Goal: Transaction & Acquisition: Purchase product/service

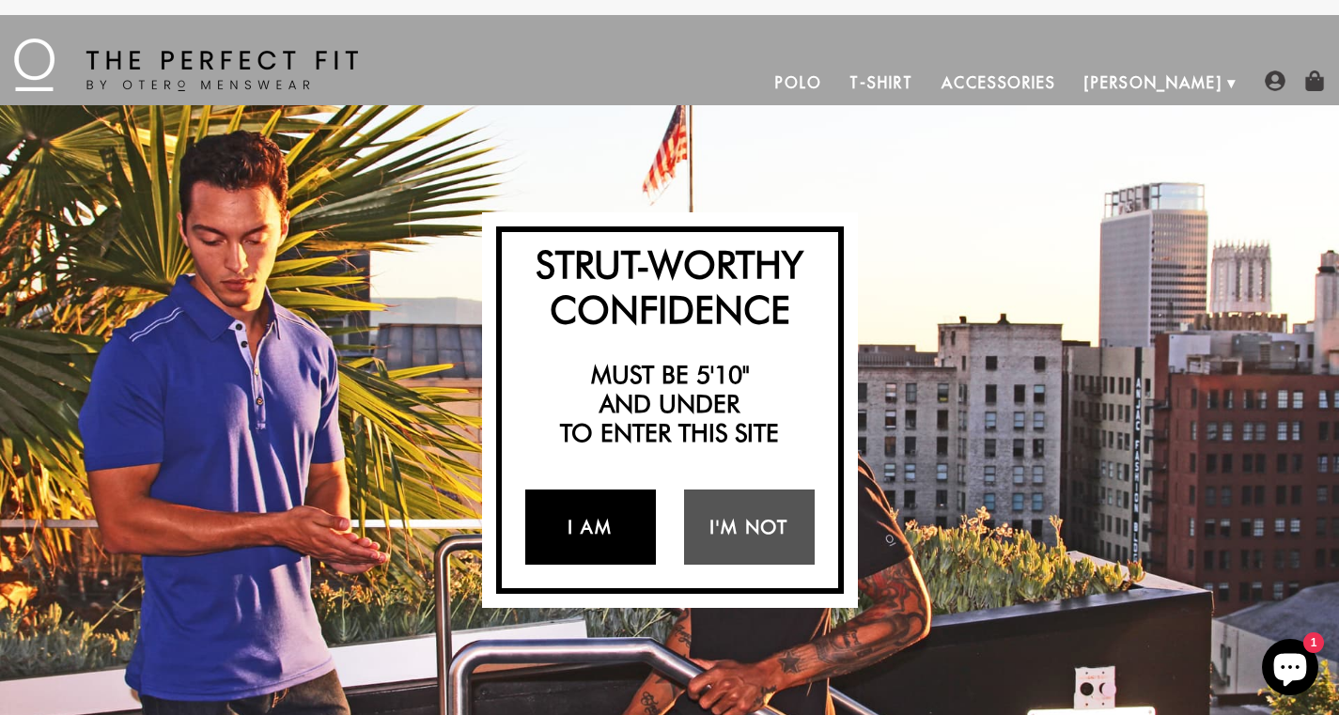
click at [571, 512] on link "I Am" at bounding box center [590, 526] width 131 height 75
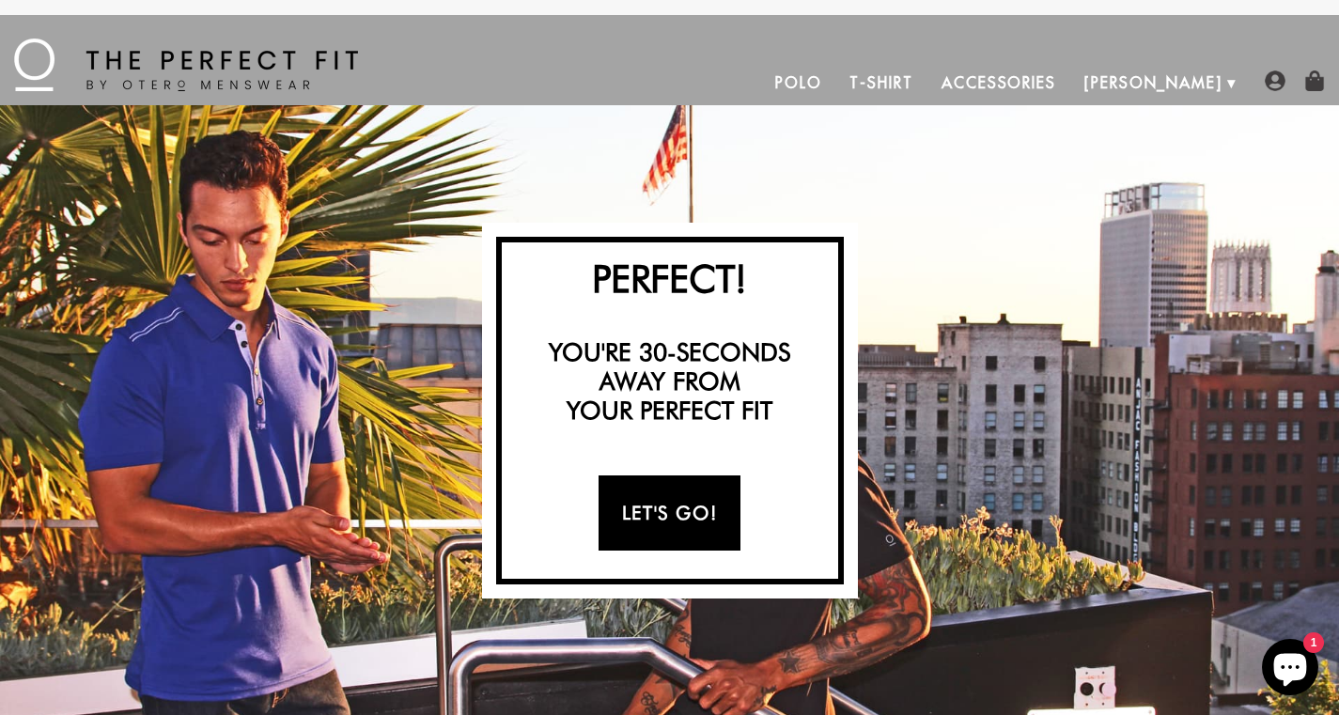
click at [662, 511] on link "Let's Go!" at bounding box center [669, 512] width 142 height 75
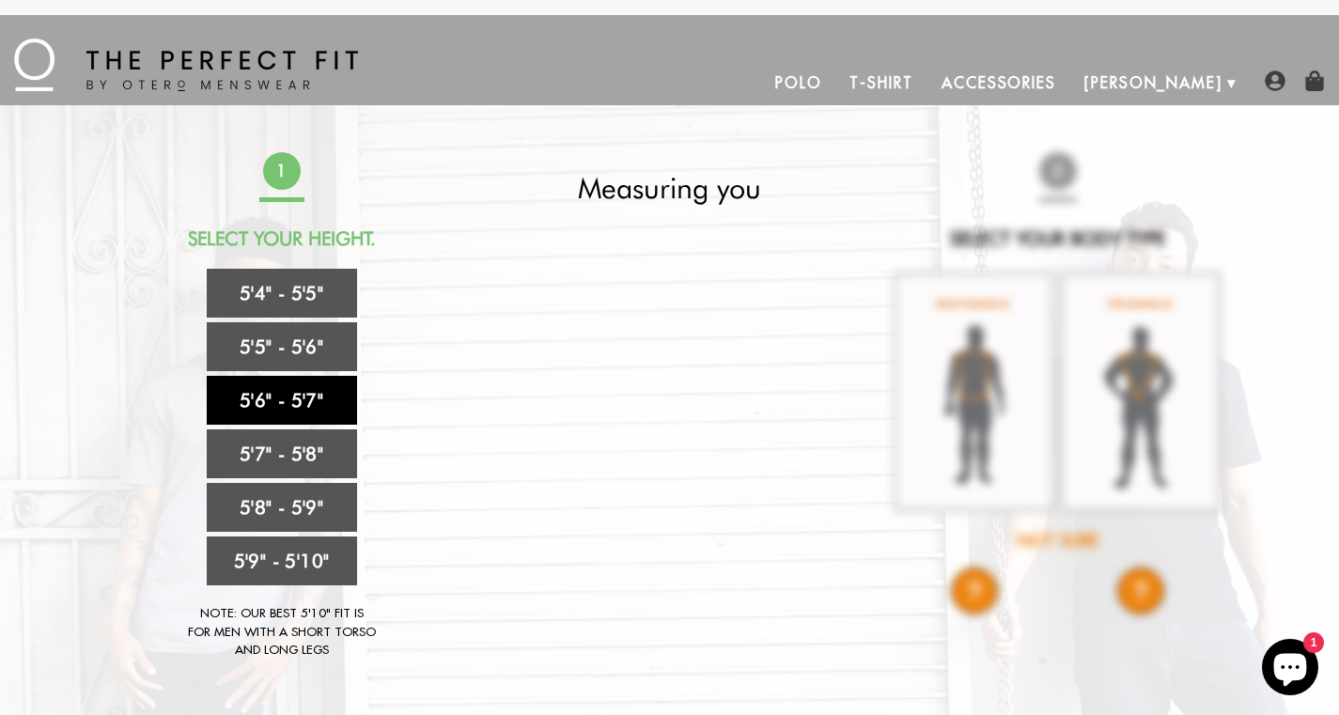
click at [321, 397] on link "5'6" - 5'7"" at bounding box center [282, 400] width 150 height 49
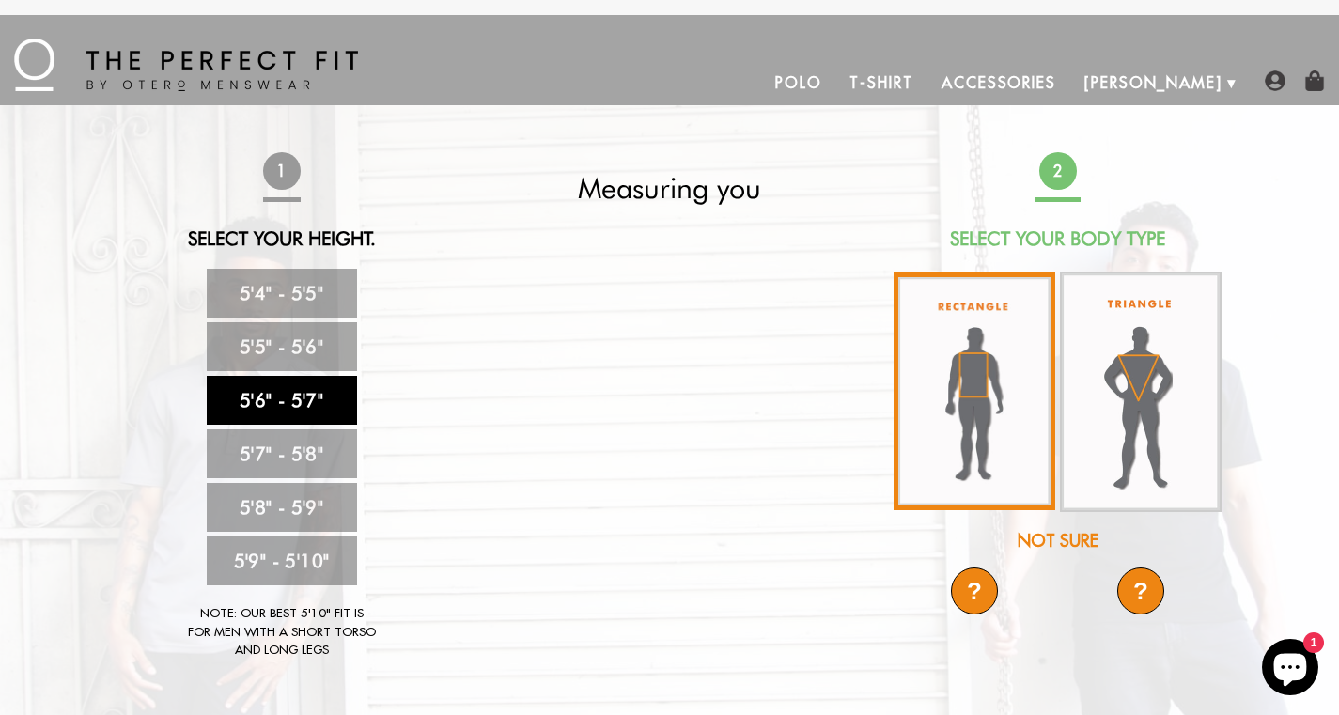
click at [1011, 388] on img at bounding box center [974, 391] width 162 height 238
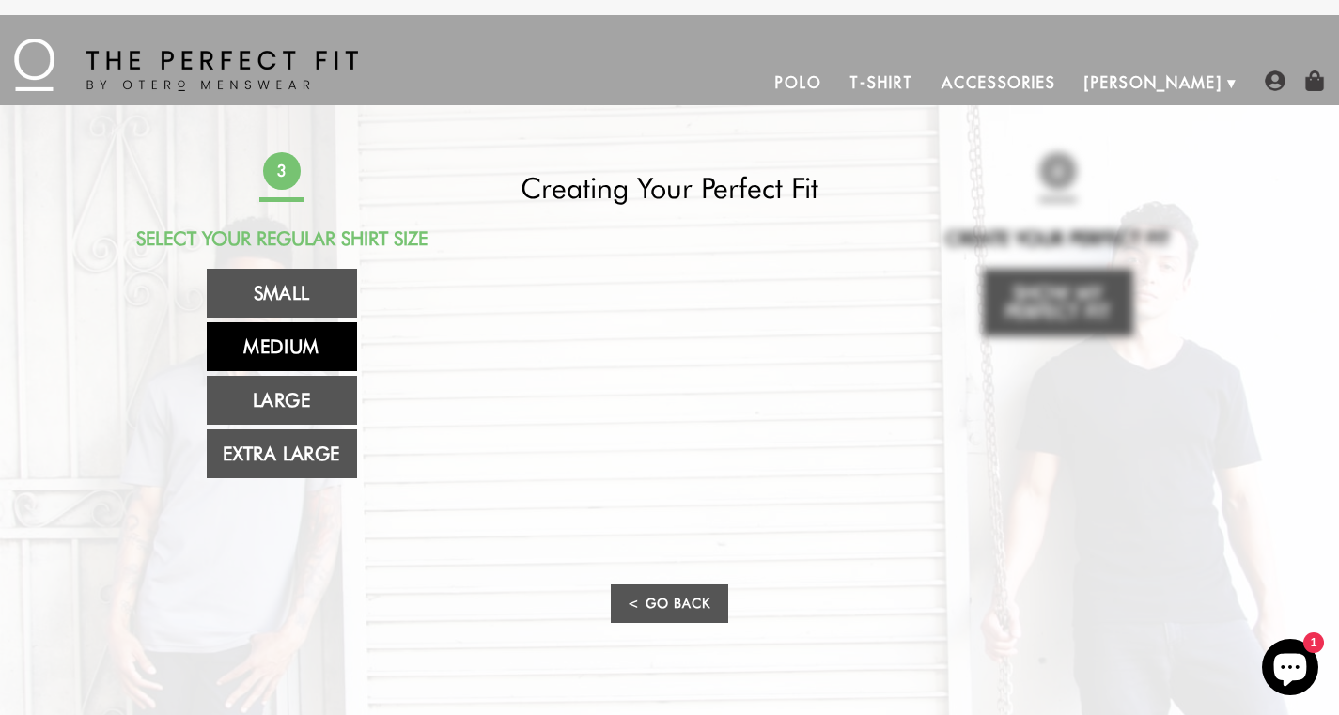
click at [300, 345] on link "Medium" at bounding box center [282, 346] width 150 height 49
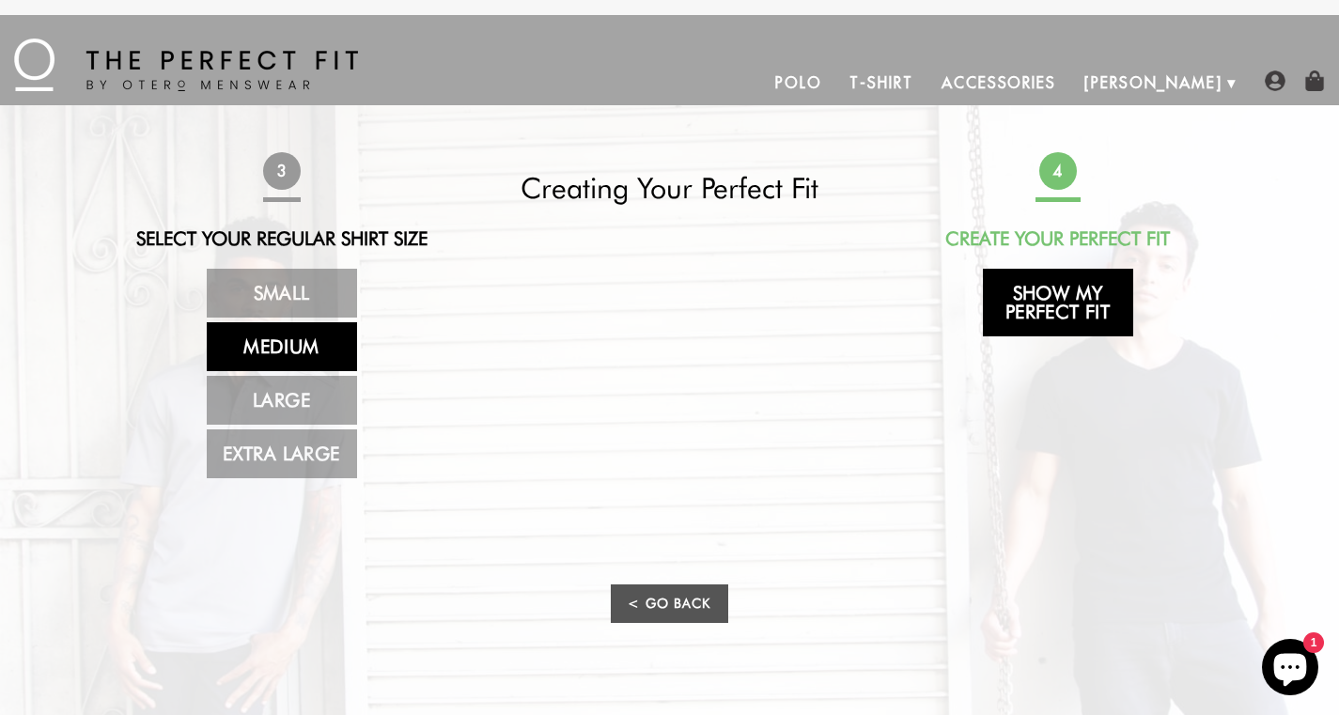
click at [1060, 306] on link "Show My Perfect Fit" at bounding box center [1058, 303] width 150 height 68
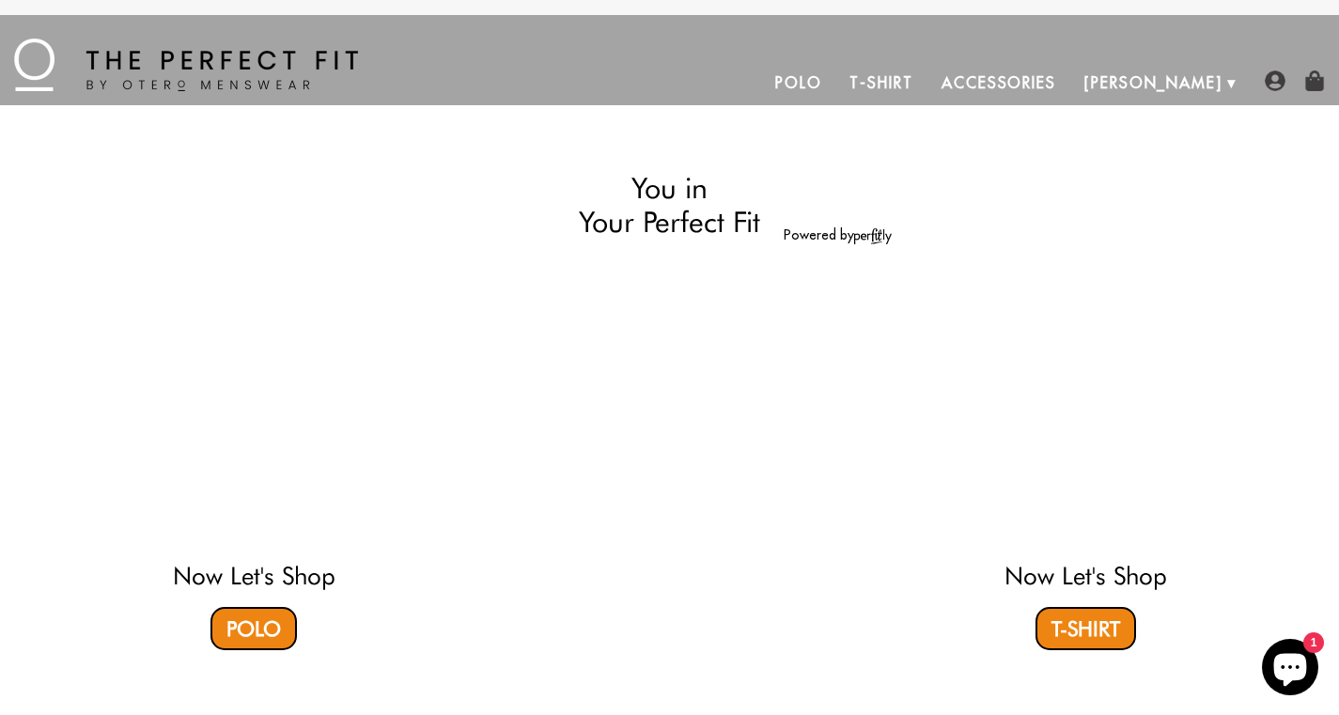
select select "56-57"
select select "M"
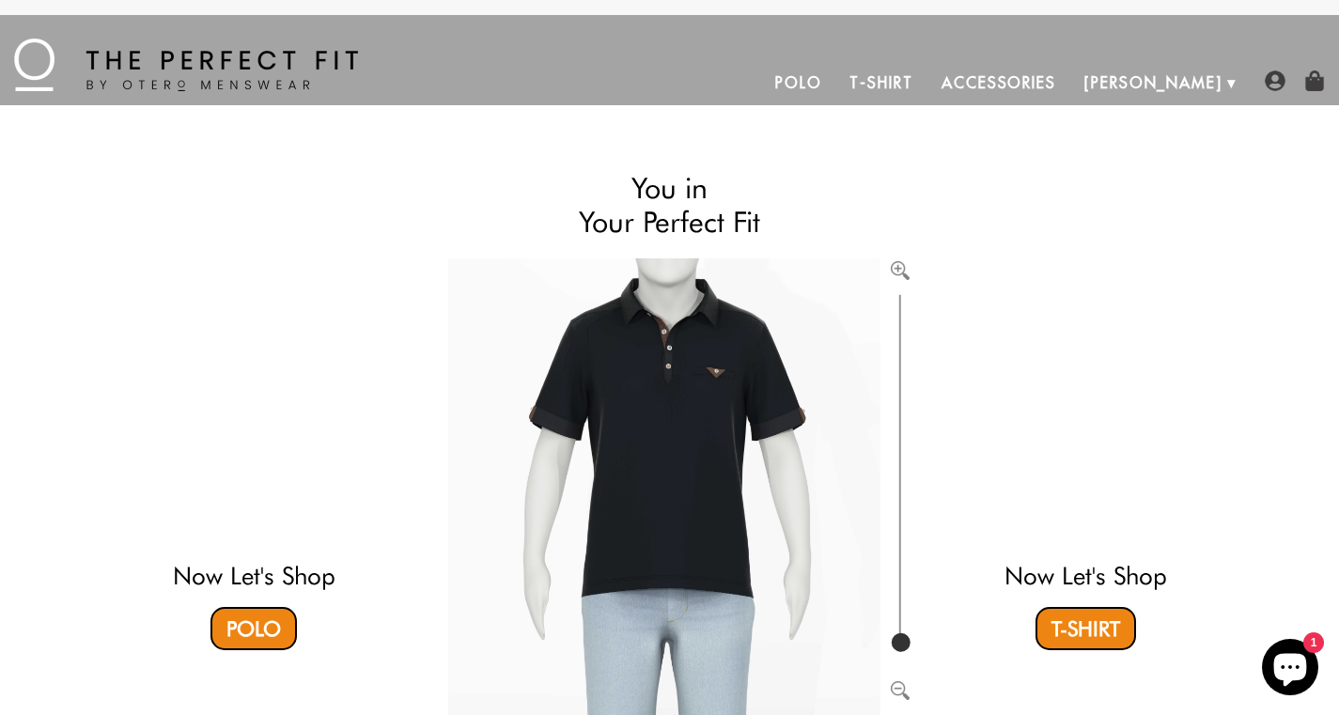
click at [836, 76] on link "Polo" at bounding box center [798, 82] width 75 height 45
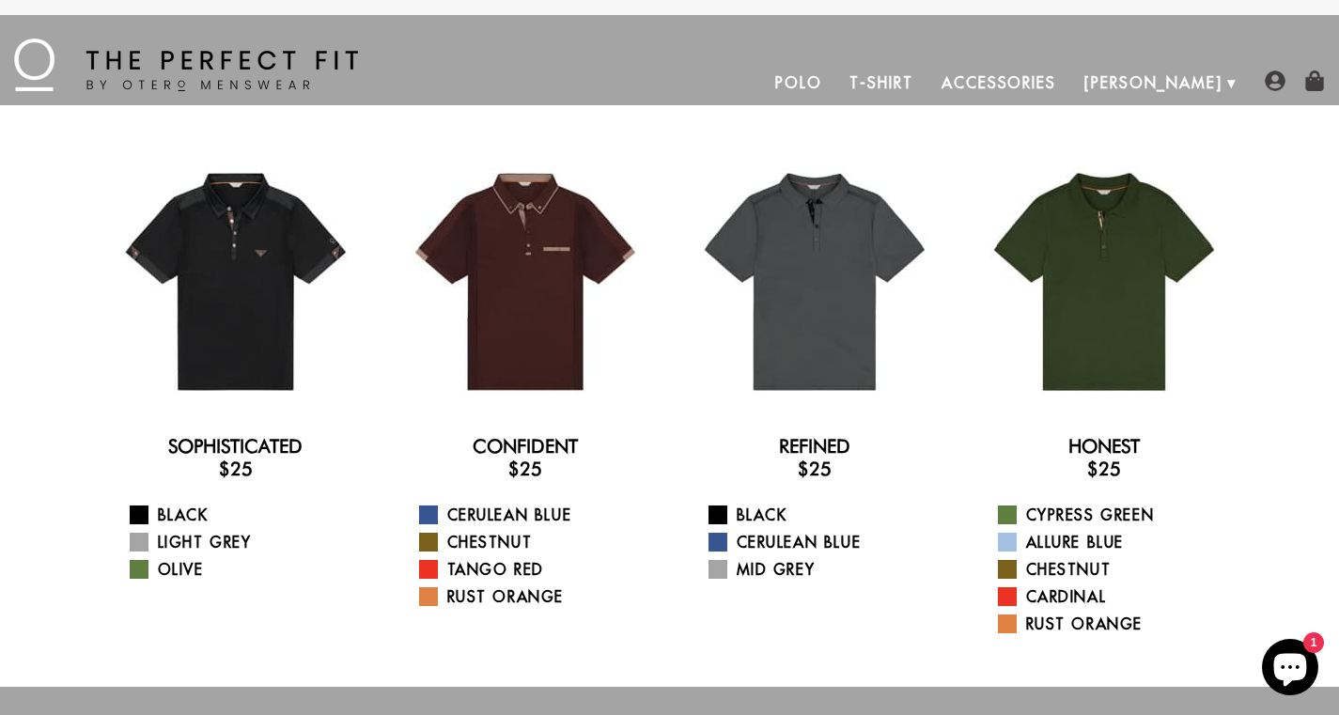
click at [926, 81] on link "T-Shirt" at bounding box center [880, 82] width 91 height 45
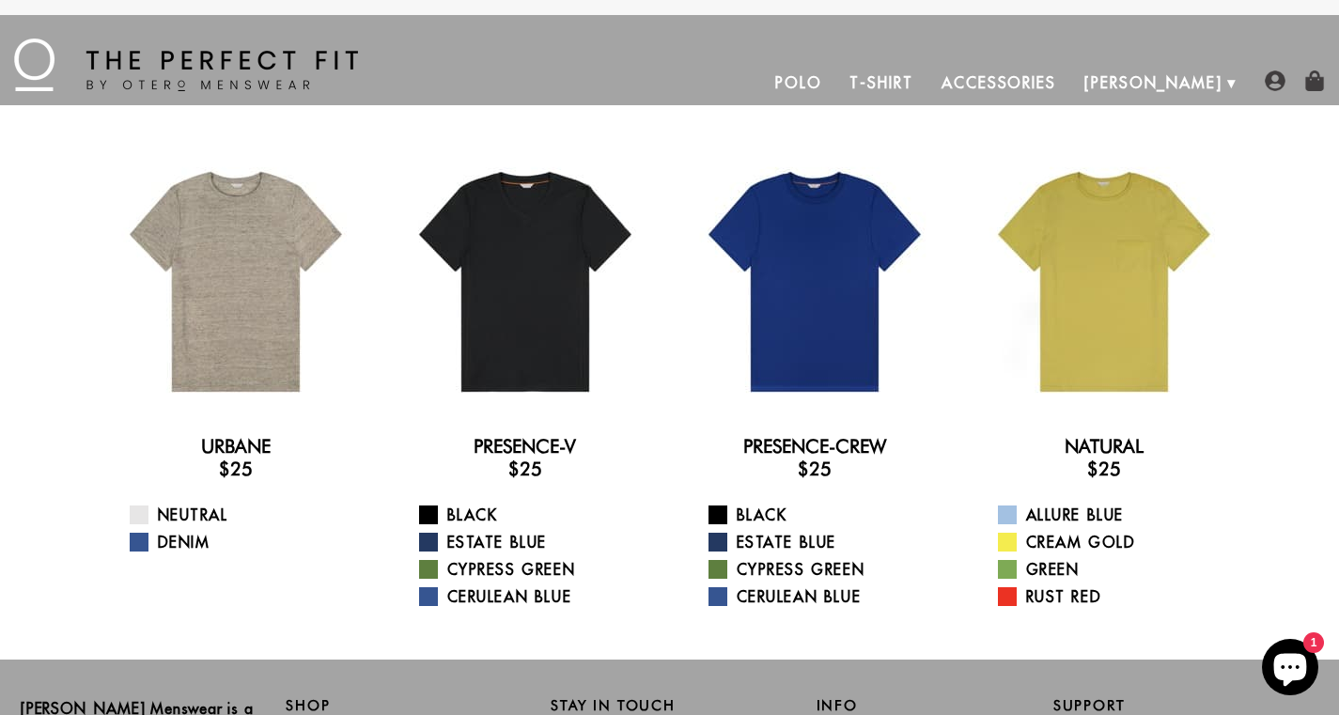
click at [1070, 79] on link "Accessories" at bounding box center [998, 82] width 143 height 45
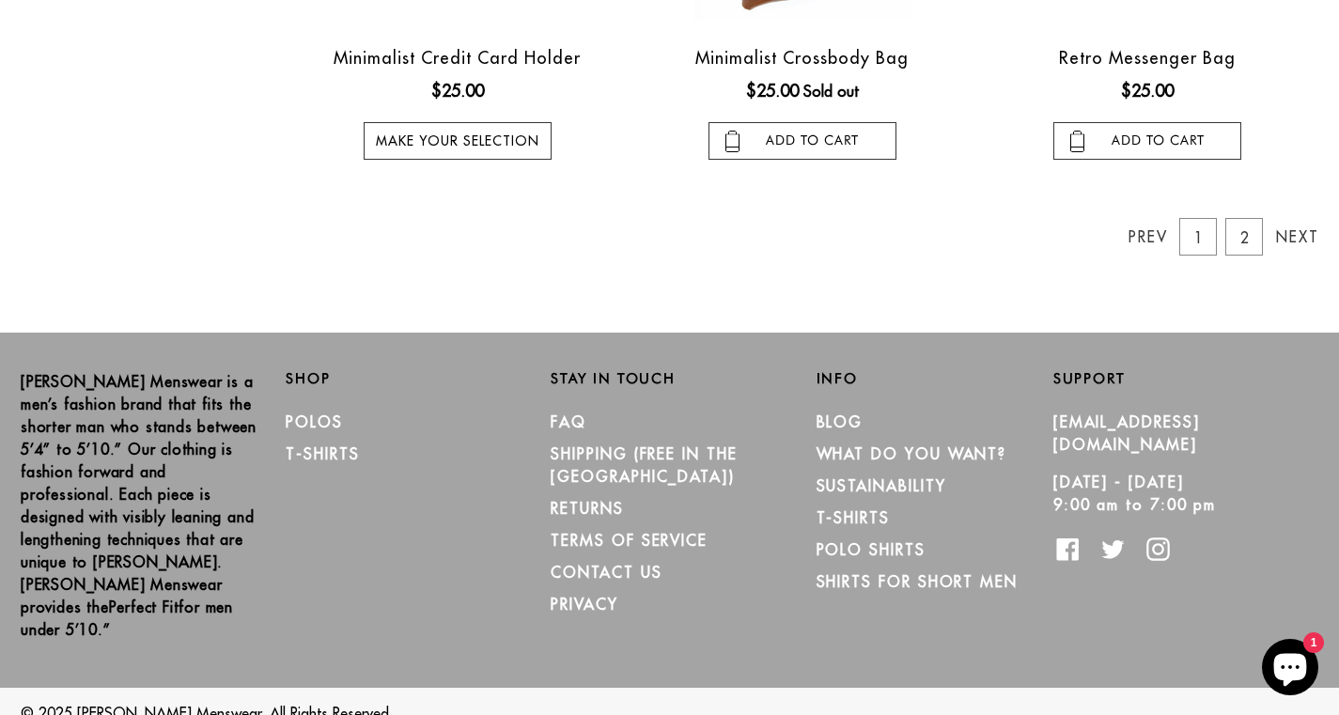
scroll to position [1808, 0]
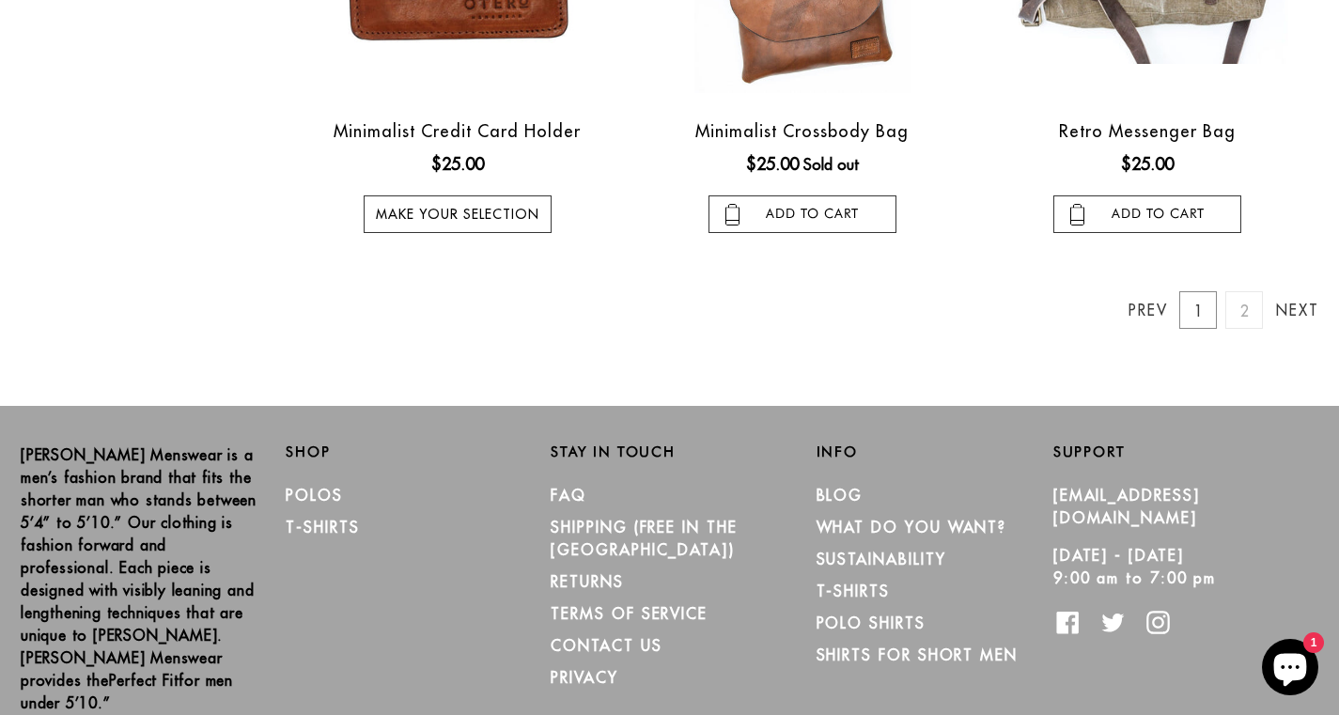
click at [1250, 312] on link "2" at bounding box center [1244, 310] width 38 height 38
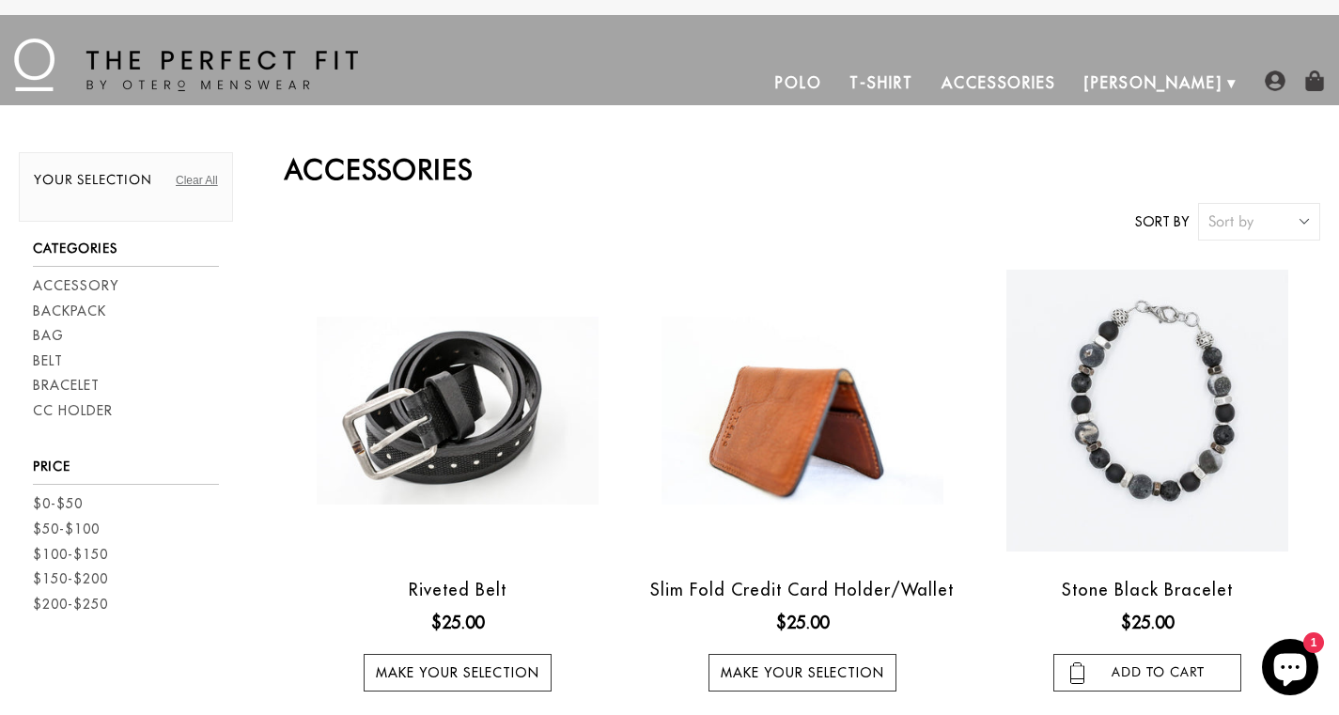
click at [46, 62] on img at bounding box center [186, 65] width 344 height 53
